Goal: Information Seeking & Learning: Learn about a topic

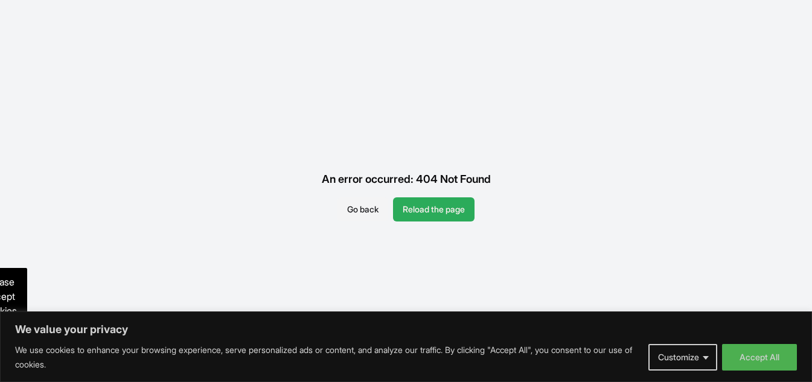
click at [432, 205] on button "Reload the page" at bounding box center [434, 210] width 82 height 24
click at [365, 205] on button "Go back" at bounding box center [363, 210] width 51 height 24
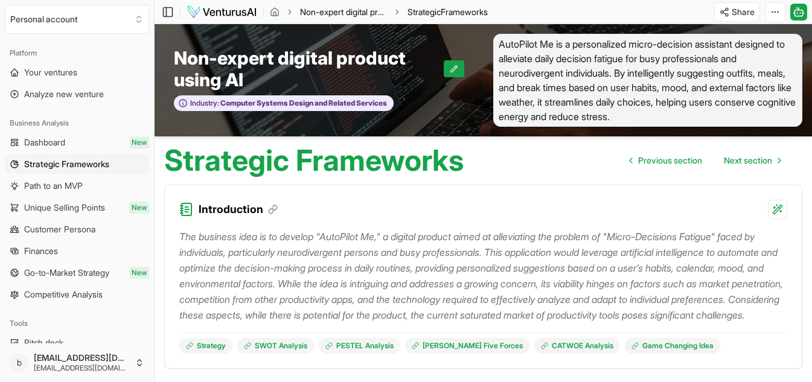
click at [333, 8] on link "Non-expert digital product using AI" at bounding box center [343, 12] width 87 height 12
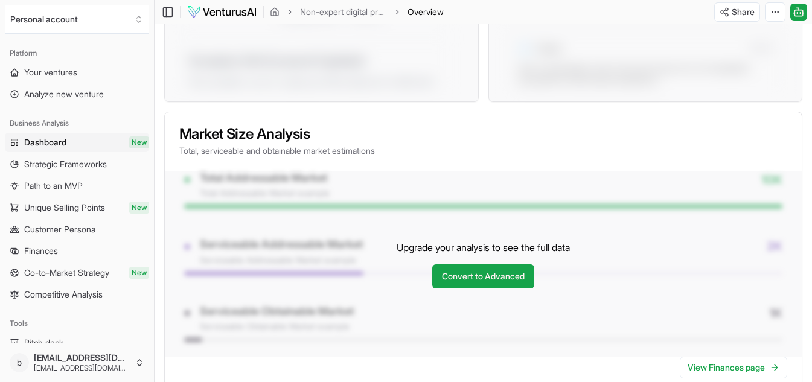
scroll to position [1268, 0]
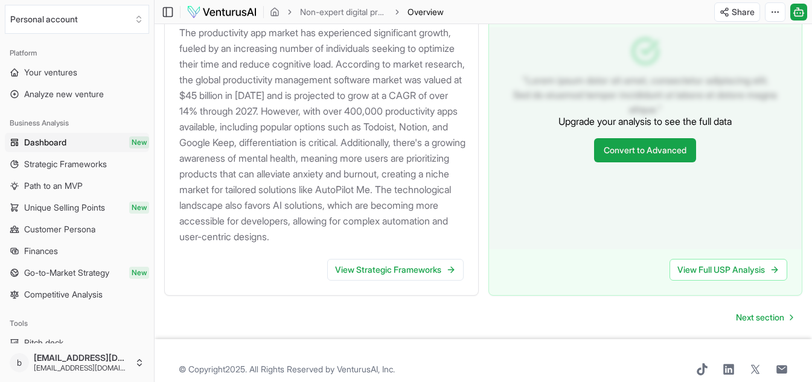
click at [426, 10] on span "Overview" at bounding box center [426, 12] width 36 height 12
click at [756, 324] on span "Next section" at bounding box center [760, 318] width 48 height 12
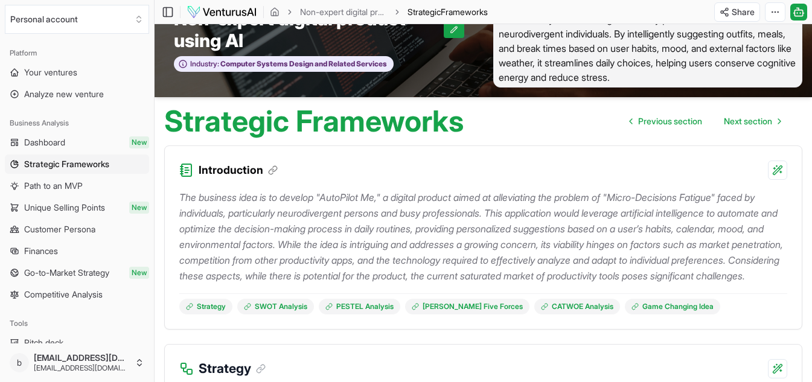
scroll to position [60, 0]
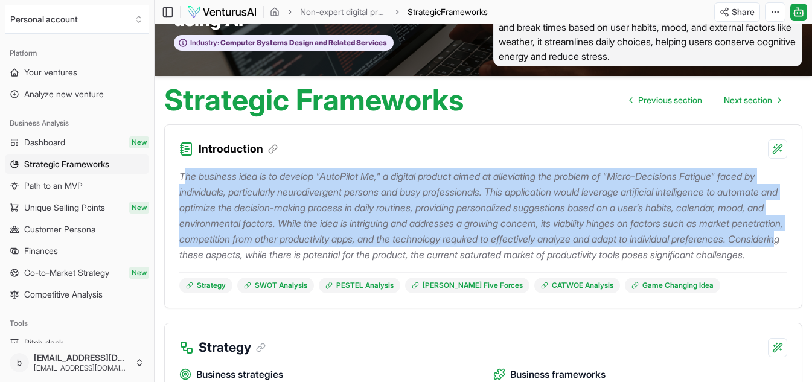
drag, startPoint x: 184, startPoint y: 177, endPoint x: 373, endPoint y: 255, distance: 205.1
click at [373, 255] on p "The business idea is to develop "AutoPilot Me," a digital product aimed at alle…" at bounding box center [483, 216] width 608 height 94
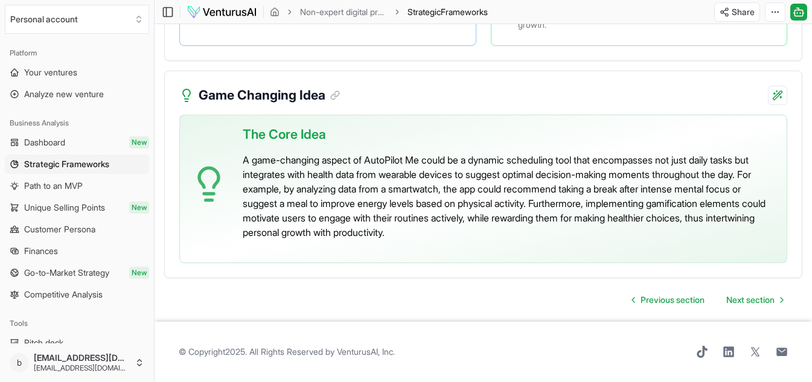
scroll to position [2702, 0]
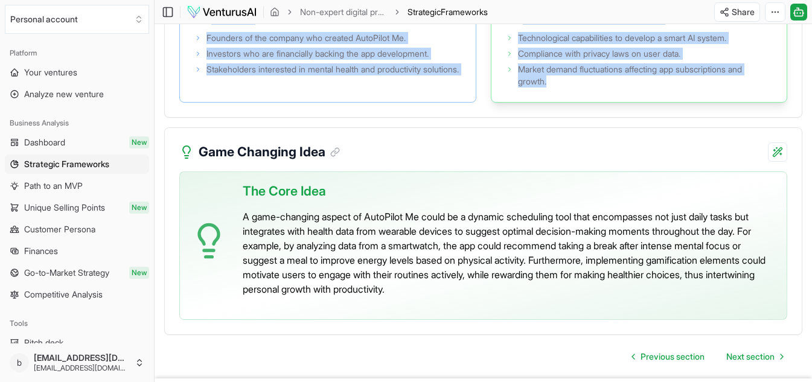
drag, startPoint x: 180, startPoint y: 175, endPoint x: 628, endPoint y: 150, distance: 448.9
copy div "Lor ipsumdol sita co ad elitsed "DoeiUsmod Te," i utlabor etdolor magna al enim…"
